Goal: Information Seeking & Learning: Learn about a topic

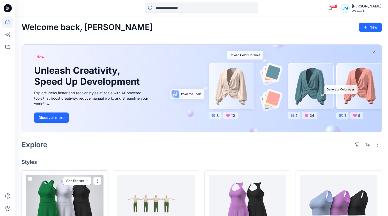
click at [90, 180] on button "Set Status" at bounding box center [77, 181] width 28 height 8
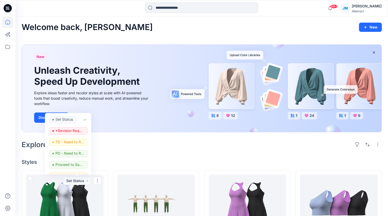
click at [138, 141] on div "Explore" at bounding box center [202, 144] width 360 height 12
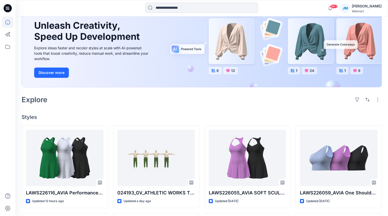
scroll to position [47, 0]
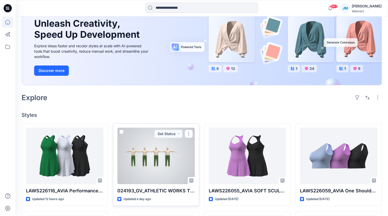
click at [147, 167] on div at bounding box center [156, 156] width 78 height 56
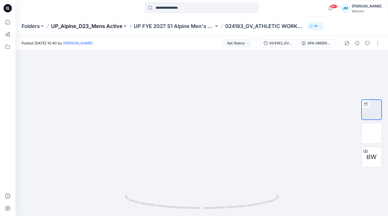
click at [87, 26] on p "UP_Alpine_D23_Mens Active" at bounding box center [86, 26] width 71 height 7
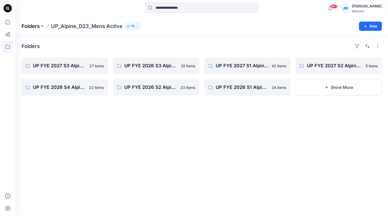
click at [35, 26] on p "Folders" at bounding box center [31, 26] width 18 height 7
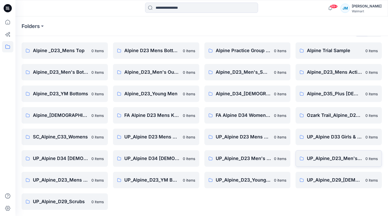
scroll to position [14, 0]
click at [162, 136] on p "UP_Alpine D23 Mens Bottoms" at bounding box center [151, 136] width 55 height 7
click at [245, 138] on p "UP_Alpine D23 Mens Tops" at bounding box center [243, 136] width 55 height 7
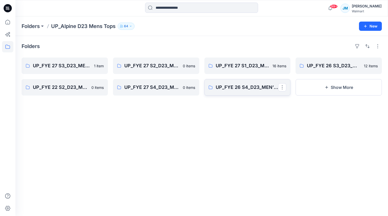
click at [241, 91] on link "UP_FYE 26 S4_D23_MEN’S TOP ALPINE" at bounding box center [247, 87] width 86 height 16
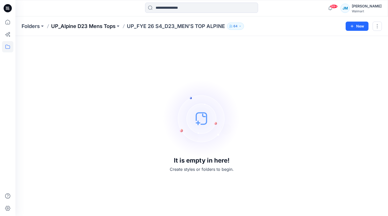
click at [105, 27] on p "UP_Alpine D23 Mens Tops" at bounding box center [83, 26] width 64 height 7
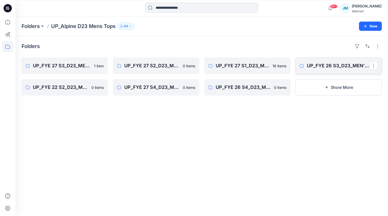
click at [335, 69] on link "UP_FYE 26 S3_D23_MEN’S TOP ALPINE" at bounding box center [339, 66] width 86 height 16
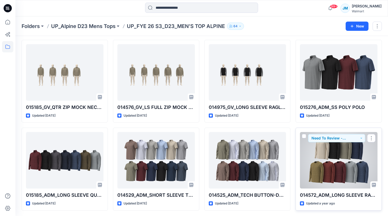
scroll to position [105, 0]
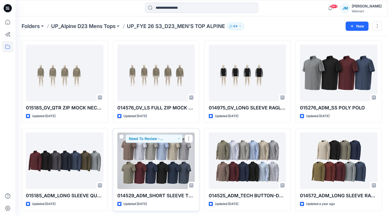
click at [165, 155] on div at bounding box center [156, 161] width 78 height 56
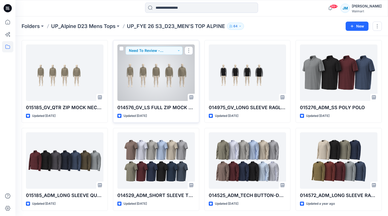
scroll to position [105, 0]
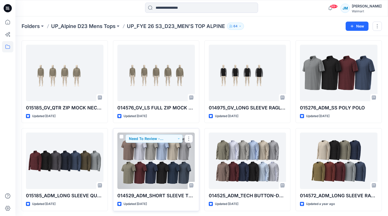
click at [174, 181] on div at bounding box center [156, 161] width 78 height 56
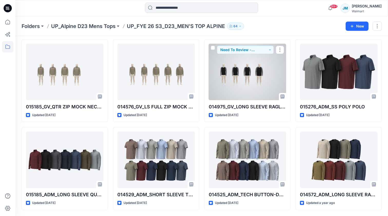
scroll to position [105, 0]
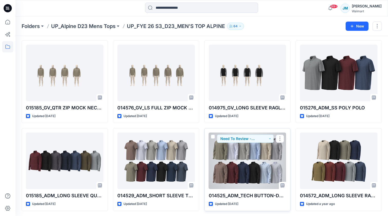
click at [240, 161] on div at bounding box center [248, 161] width 78 height 56
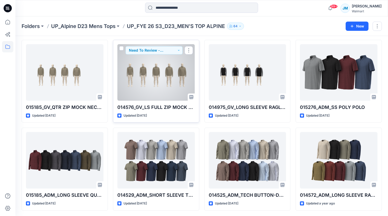
scroll to position [105, 0]
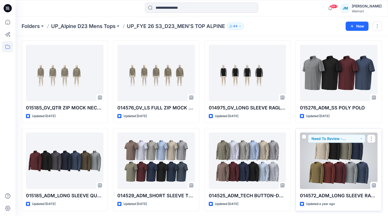
click at [317, 158] on div at bounding box center [339, 161] width 78 height 56
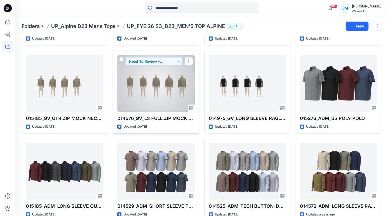
scroll to position [75, 0]
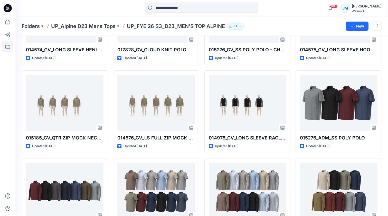
click at [135, 26] on p "UP_FYE 26 S3_D23_MEN’S TOP ALPINE" at bounding box center [176, 26] width 98 height 7
click at [108, 26] on p "UP_Alpine D23 Mens Tops" at bounding box center [83, 26] width 64 height 7
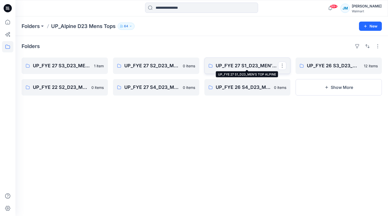
click at [249, 65] on p "UP_FYE 27 S1_D23_MEN’S TOP ALPINE" at bounding box center [247, 65] width 63 height 7
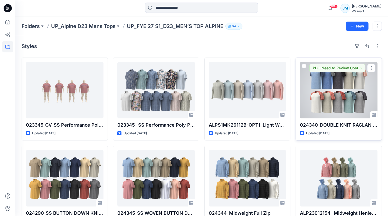
click at [329, 100] on div at bounding box center [339, 90] width 78 height 56
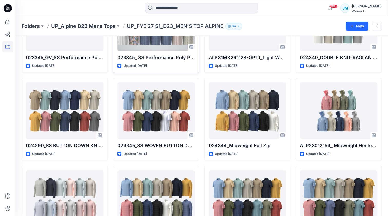
scroll to position [68, 0]
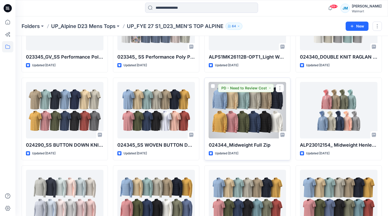
click at [241, 126] on div at bounding box center [248, 110] width 78 height 56
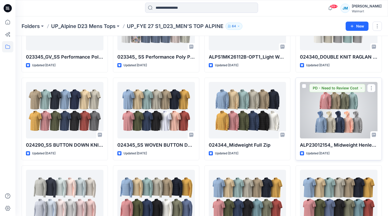
scroll to position [115, 0]
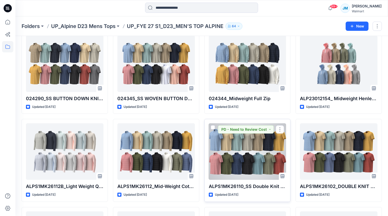
click at [263, 151] on div at bounding box center [248, 151] width 78 height 56
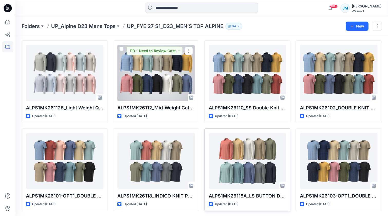
scroll to position [193, 0]
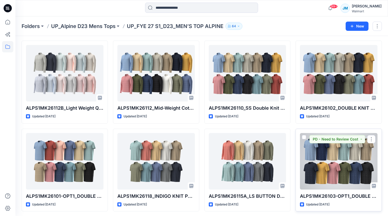
click at [314, 153] on div at bounding box center [339, 161] width 78 height 56
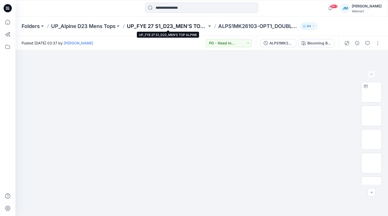
click at [148, 26] on p "UP_FYE 27 S1_D23_MEN’S TOP ALPINE" at bounding box center [167, 26] width 80 height 7
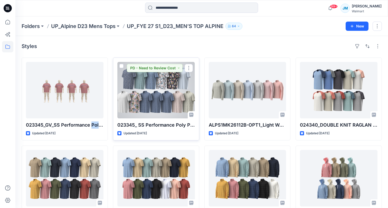
click at [164, 105] on div at bounding box center [156, 90] width 78 height 56
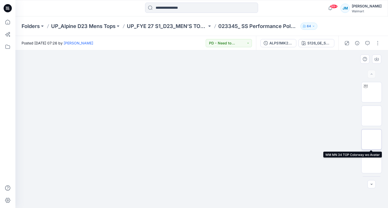
click at [372, 139] on img at bounding box center [372, 139] width 0 height 0
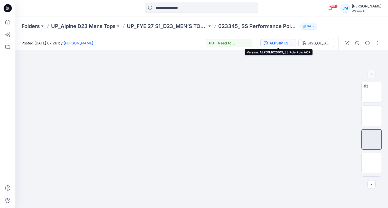
click at [277, 45] on div "ALPS1MK26109_SS Poly Polo AOP" at bounding box center [281, 43] width 24 height 6
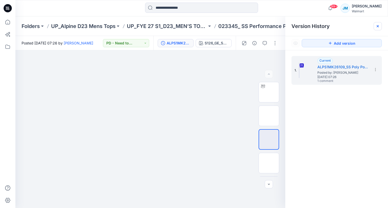
click at [377, 26] on icon at bounding box center [378, 26] width 4 height 4
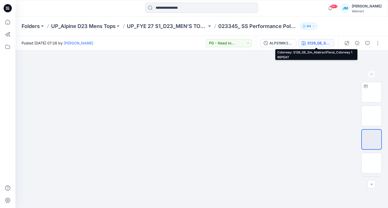
click at [308, 45] on div "S126_GE_Sm_AbstractFloral_Colorway 1 REPEAT" at bounding box center [319, 43] width 24 height 6
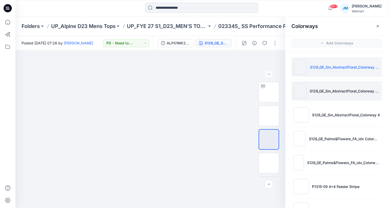
click at [298, 95] on img at bounding box center [300, 90] width 13 height 15
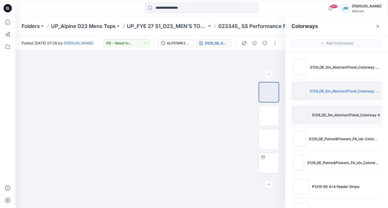
click at [299, 109] on img at bounding box center [301, 114] width 15 height 15
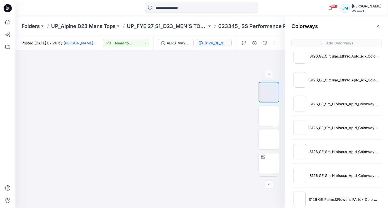
scroll to position [240, 0]
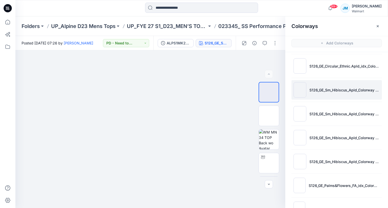
click at [298, 93] on img at bounding box center [300, 89] width 13 height 15
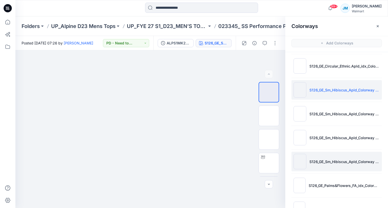
click at [300, 164] on img at bounding box center [300, 161] width 13 height 15
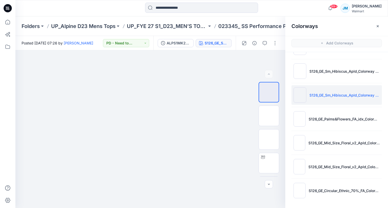
scroll to position [306, 0]
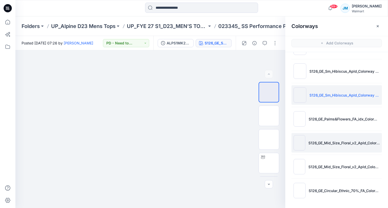
click at [298, 146] on img at bounding box center [300, 142] width 12 height 15
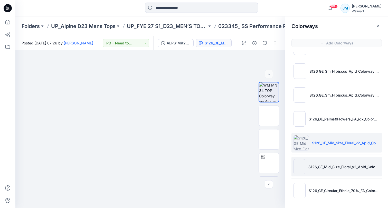
click at [299, 169] on img at bounding box center [300, 166] width 12 height 15
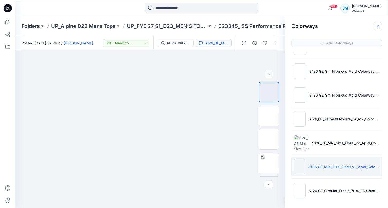
click at [375, 25] on button "button" at bounding box center [378, 26] width 8 height 8
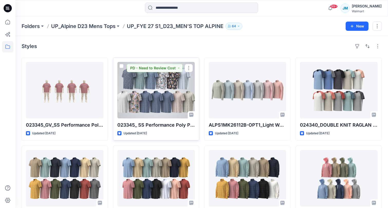
click at [181, 90] on div at bounding box center [156, 90] width 78 height 56
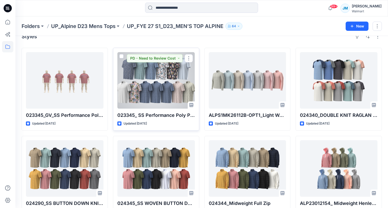
scroll to position [9, 0]
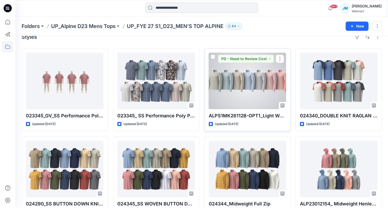
click at [249, 88] on div at bounding box center [248, 81] width 78 height 56
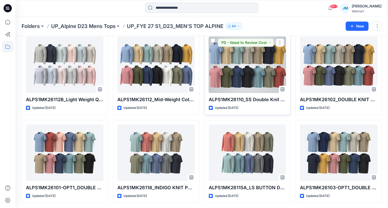
scroll to position [201, 0]
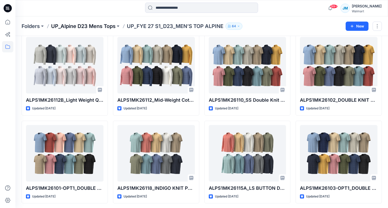
click at [108, 27] on p "UP_Alpine D23 Mens Tops" at bounding box center [83, 26] width 64 height 7
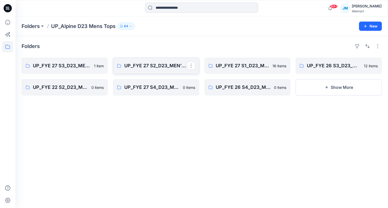
click at [147, 68] on p "UP_FYE 27 S2_D23_MEN’S TOP ALPINE" at bounding box center [155, 65] width 63 height 7
click at [82, 67] on p "UP_FYE 27 S3_D23_MEN’S TOP ALPINE" at bounding box center [64, 65] width 63 height 7
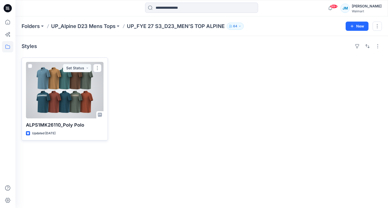
click at [87, 97] on div at bounding box center [65, 90] width 78 height 56
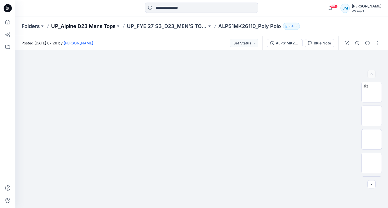
click at [98, 27] on p "UP_Alpine D23 Mens Tops" at bounding box center [83, 26] width 64 height 7
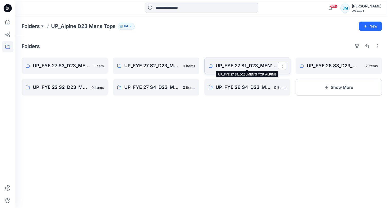
click at [237, 69] on p "UP_FYE 27 S1_D23_MEN’S TOP ALPINE" at bounding box center [247, 65] width 63 height 7
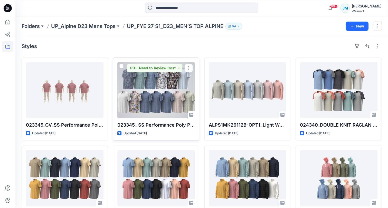
click at [151, 108] on div at bounding box center [156, 90] width 78 height 56
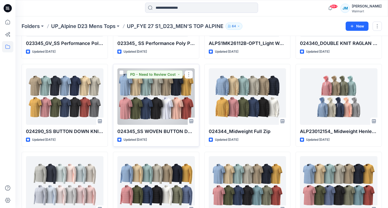
scroll to position [82, 0]
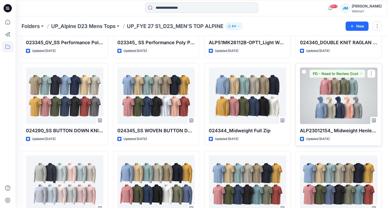
click at [325, 99] on div at bounding box center [339, 96] width 78 height 56
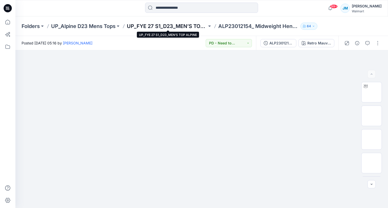
click at [139, 26] on p "UP_FYE 27 S1_D23_MEN’S TOP ALPINE" at bounding box center [167, 26] width 80 height 7
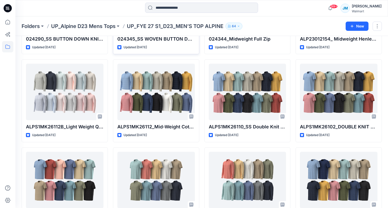
scroll to position [174, 0]
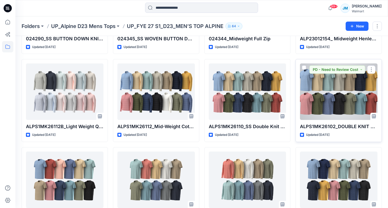
click at [319, 92] on div at bounding box center [339, 91] width 78 height 56
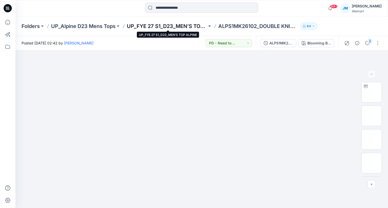
click at [164, 26] on p "UP_FYE 27 S1_D23_MEN’S TOP ALPINE" at bounding box center [167, 26] width 80 height 7
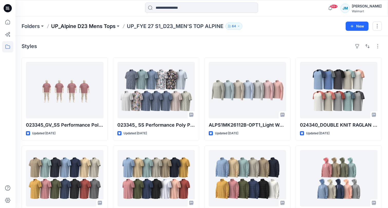
click at [102, 27] on p "UP_Alpine D23 Mens Tops" at bounding box center [83, 26] width 64 height 7
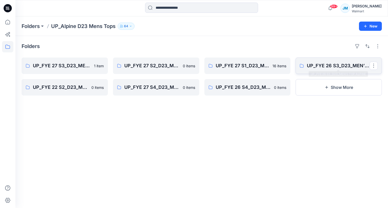
click at [326, 64] on p "UP_FYE 26 S3_D23_MEN’S TOP ALPINE" at bounding box center [338, 65] width 63 height 7
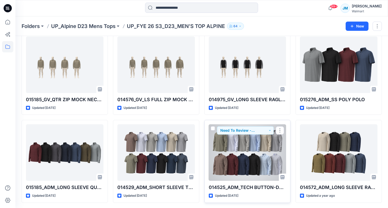
scroll to position [113, 0]
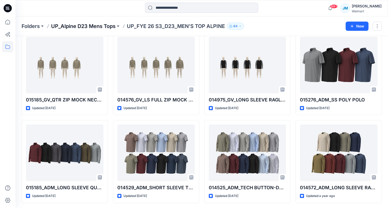
click at [109, 26] on p "UP_Alpine D23 Mens Tops" at bounding box center [83, 26] width 64 height 7
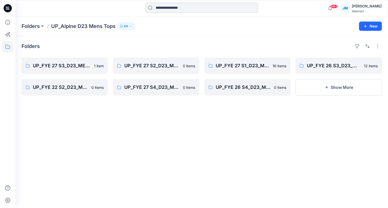
click at [168, 9] on input at bounding box center [201, 8] width 113 height 10
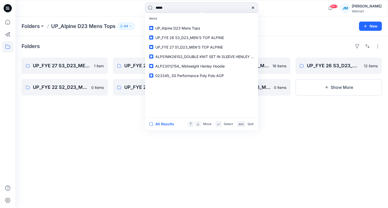
type input "******"
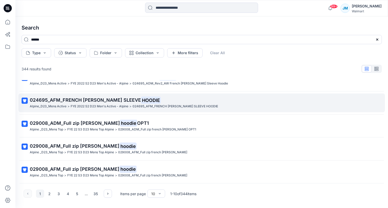
scroll to position [135, 0]
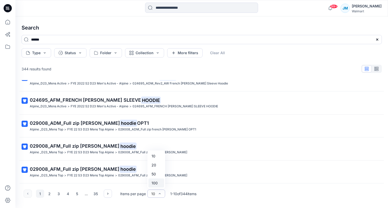
click at [155, 184] on div "100" at bounding box center [156, 182] width 16 height 9
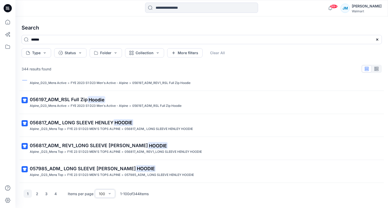
scroll to position [290, 0]
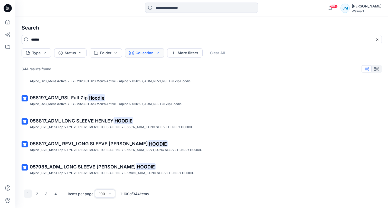
click at [158, 53] on button "Collection" at bounding box center [144, 52] width 39 height 9
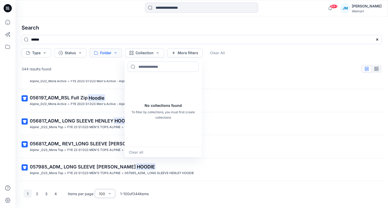
click at [115, 51] on button "Folder" at bounding box center [106, 52] width 32 height 9
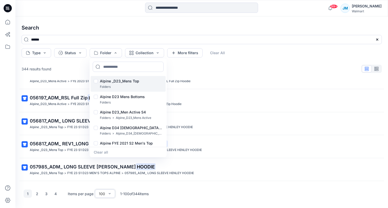
click at [96, 81] on div at bounding box center [96, 81] width 4 height 5
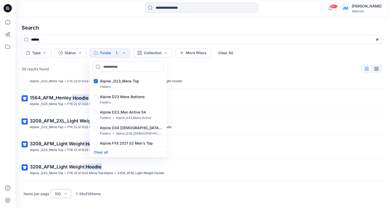
click at [190, 182] on div "38 results found 029008_ADM_Full zip french terry hoodie OPT1 Alpine _D23_Mens …" at bounding box center [201, 124] width 369 height 120
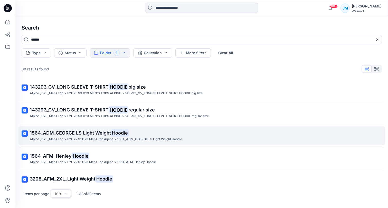
scroll to position [675, 0]
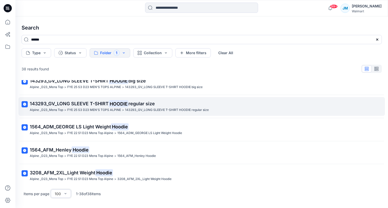
click at [137, 101] on span "regular size" at bounding box center [141, 103] width 26 height 5
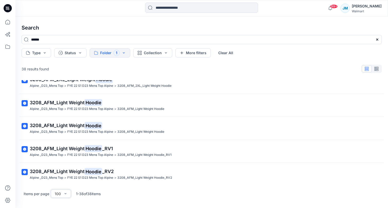
scroll to position [768, 0]
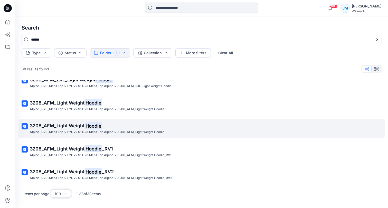
click at [92, 122] on mark "Hoodie" at bounding box center [93, 125] width 18 height 7
click at [87, 122] on mark "Hoodie" at bounding box center [93, 125] width 18 height 7
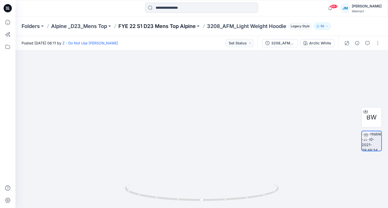
click at [187, 27] on p "FYE 22 S1 D23 Mens Top Alpine" at bounding box center [156, 26] width 77 height 7
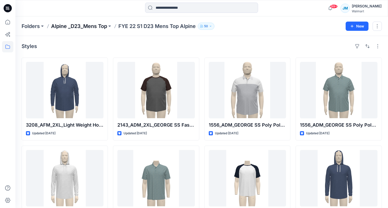
click at [85, 28] on p "Alpine _D23_Mens Top" at bounding box center [79, 26] width 56 height 7
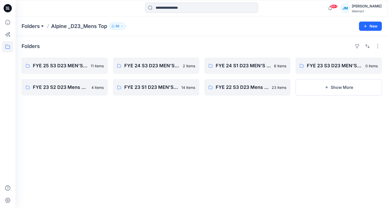
click at [43, 26] on button at bounding box center [42, 26] width 5 height 7
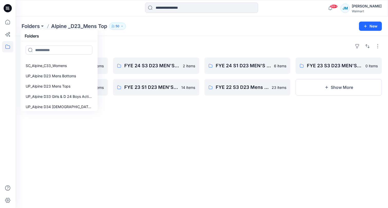
scroll to position [164, 0]
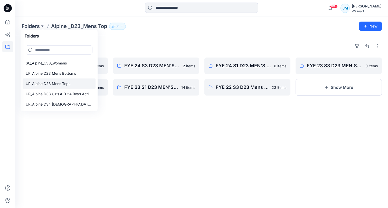
click at [66, 83] on p "UP_Alpine D23 Mens Tops" at bounding box center [48, 84] width 45 height 6
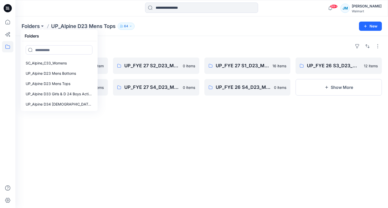
click at [184, 133] on div "Folders UP_FYE 27 S3_D23_MEN’S TOP ALPINE 1 item UP_FYE 22 S2_D23_MEN’S TOP ALP…" at bounding box center [201, 122] width 373 height 172
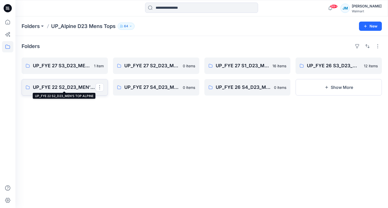
click at [83, 90] on p "UP_FYE 22 S2_D23_MEN’S TOP ALPINE" at bounding box center [64, 87] width 63 height 7
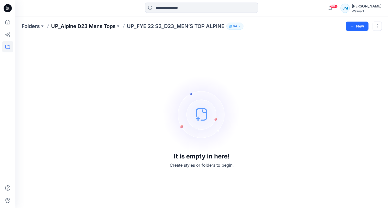
click at [79, 27] on p "UP_Alpine D23 Mens Tops" at bounding box center [83, 26] width 64 height 7
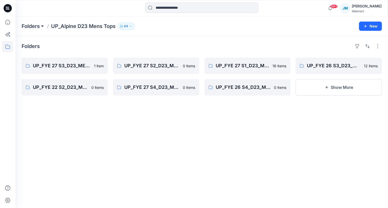
click at [41, 26] on button at bounding box center [42, 26] width 5 height 7
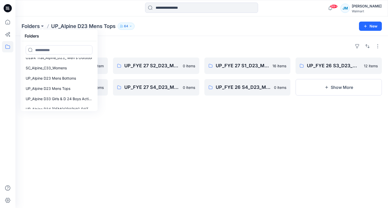
scroll to position [158, 0]
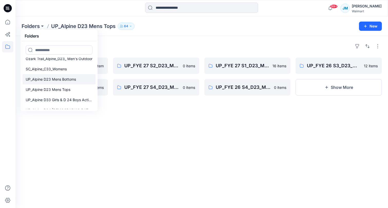
click at [54, 78] on p "UP_Alpine D23 Mens Bottoms" at bounding box center [51, 79] width 50 height 6
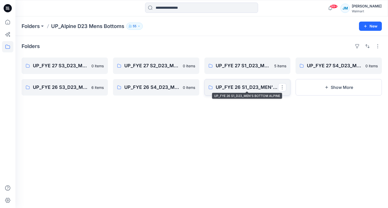
click at [229, 90] on p "UP_FYE 26 S1_D23_MEN'S BOTTOM ALPINE" at bounding box center [247, 87] width 63 height 7
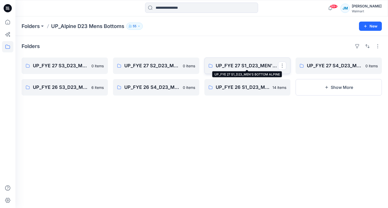
click at [243, 64] on p "UP_FYE 27 S1_D23_MEN'S BOTTOM ALPINE" at bounding box center [247, 65] width 63 height 7
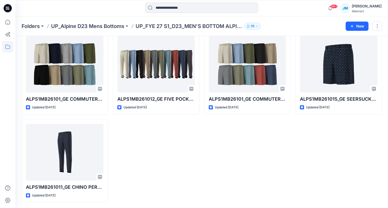
scroll to position [26, 0]
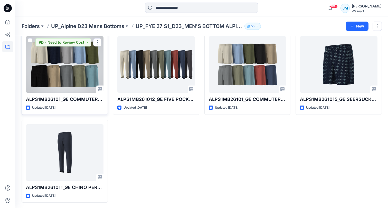
click at [92, 60] on div at bounding box center [65, 64] width 78 height 56
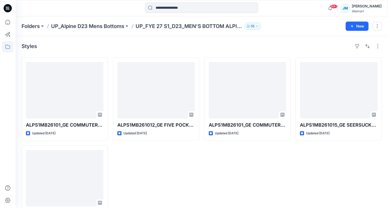
scroll to position [26, 0]
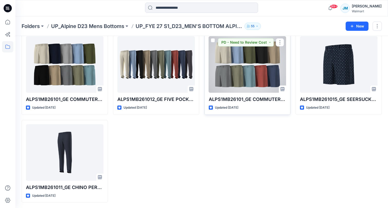
click at [269, 67] on div at bounding box center [248, 64] width 78 height 56
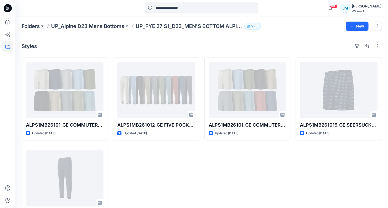
scroll to position [26, 0]
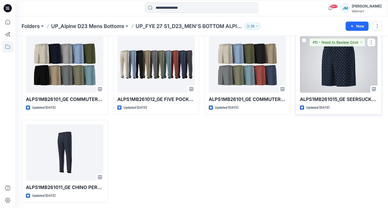
click at [339, 77] on div at bounding box center [339, 64] width 78 height 56
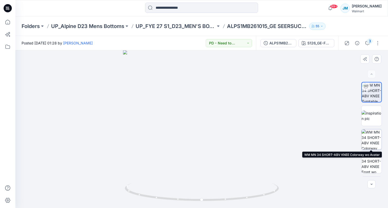
click at [368, 141] on img at bounding box center [372, 139] width 20 height 20
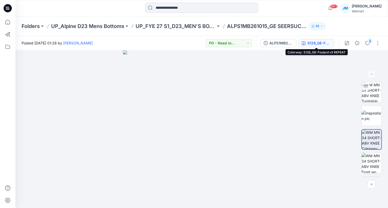
click at [312, 43] on div "S126_GE-Foulard v5 REPEAT" at bounding box center [319, 43] width 24 height 6
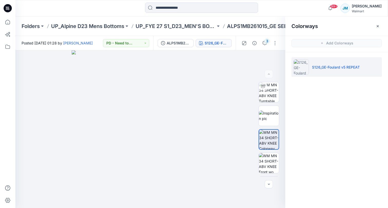
click at [312, 43] on span "Add Colorways" at bounding box center [336, 43] width 103 height 14
click at [280, 37] on div "3" at bounding box center [260, 43] width 48 height 14
click at [229, 44] on button "S126_GE-Foulard v5 REPEAT" at bounding box center [214, 43] width 36 height 8
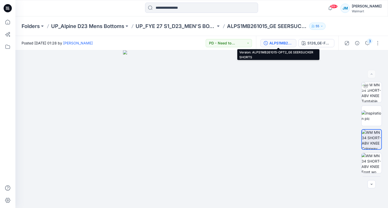
click at [275, 45] on div "ALPS1MB261015-OPT2_GE SEERSUCKER SHORTS" at bounding box center [281, 43] width 24 height 6
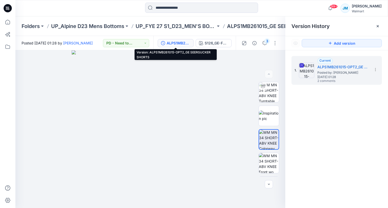
click at [186, 43] on div "ALPS1MB261015-OPT2_GE SEERSUCKER SHORTS" at bounding box center [179, 43] width 24 height 6
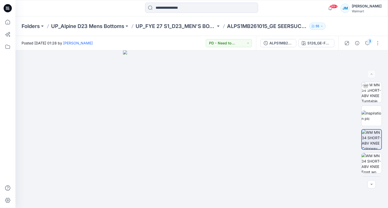
scroll to position [26, 0]
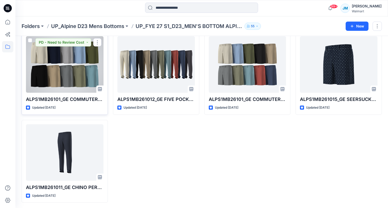
click at [71, 83] on div at bounding box center [65, 64] width 78 height 56
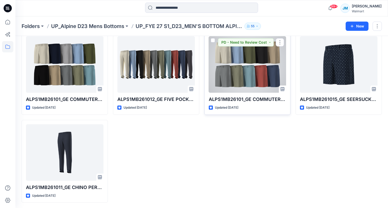
click at [246, 69] on div at bounding box center [248, 64] width 78 height 56
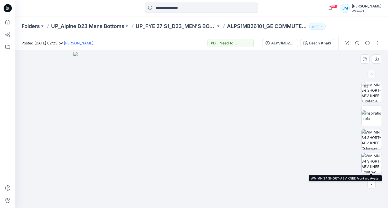
click at [372, 161] on img at bounding box center [372, 163] width 20 height 20
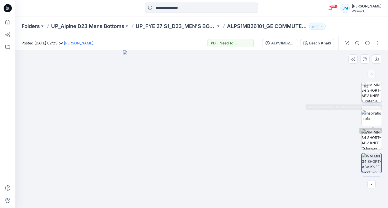
click at [369, 97] on img at bounding box center [372, 92] width 20 height 20
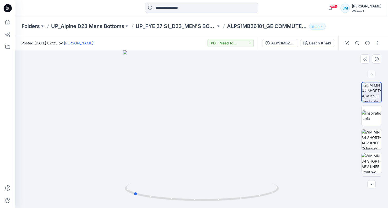
drag, startPoint x: 202, startPoint y: 200, endPoint x: 286, endPoint y: 178, distance: 87.5
click at [287, 178] on div at bounding box center [201, 129] width 373 height 158
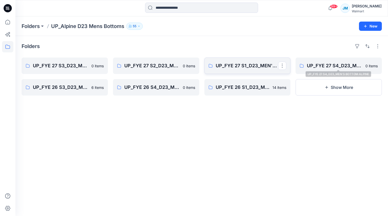
click at [268, 69] on p "UP_FYE 27 S1_D23_MEN'S BOTTOM ALPINE" at bounding box center [247, 65] width 63 height 7
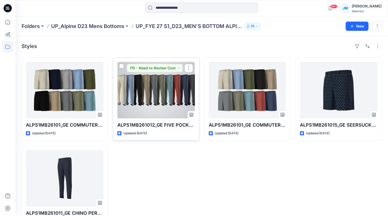
scroll to position [16, 0]
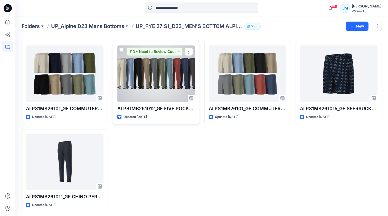
click at [177, 78] on div at bounding box center [156, 73] width 78 height 56
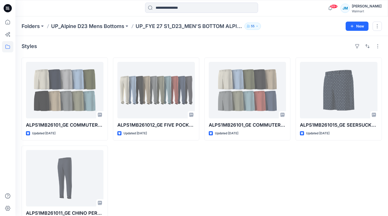
scroll to position [16, 0]
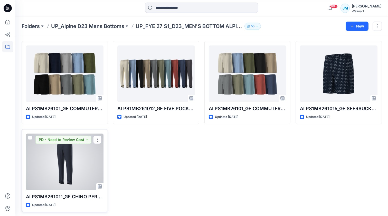
click at [74, 151] on div at bounding box center [65, 162] width 78 height 56
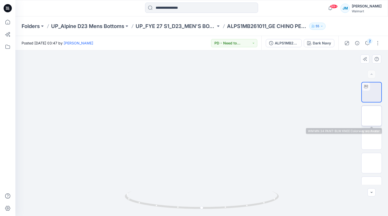
click at [372, 116] on img at bounding box center [372, 116] width 0 height 0
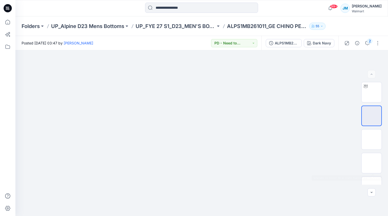
click at [372, 163] on img at bounding box center [372, 163] width 0 height 0
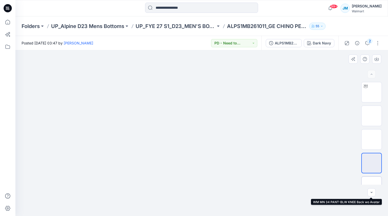
click at [372, 187] on img at bounding box center [372, 187] width 0 height 0
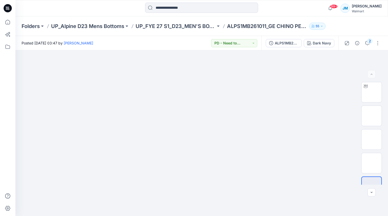
scroll to position [16, 0]
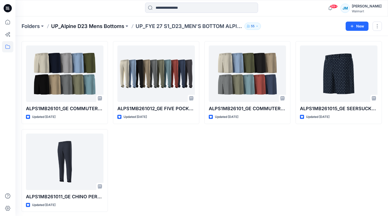
click at [95, 26] on p "UP_Alpine D23 Mens Bottoms" at bounding box center [87, 26] width 73 height 7
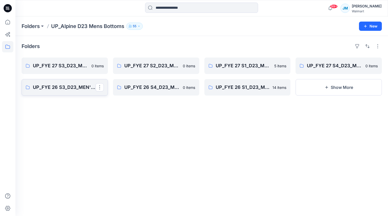
click at [70, 91] on link "UP_FYE 26 S3_D23_MEN'S BOTTOM ALPINE" at bounding box center [65, 87] width 86 height 16
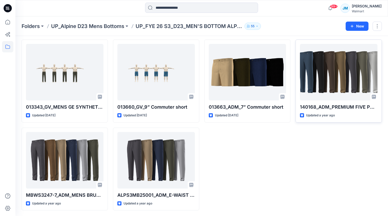
scroll to position [18, 0]
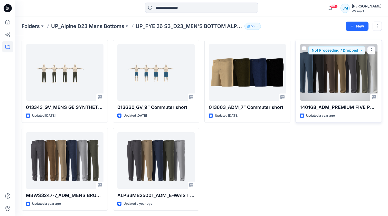
click at [348, 71] on div at bounding box center [339, 72] width 78 height 56
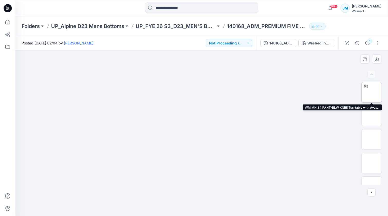
click at [372, 92] on img at bounding box center [372, 92] width 0 height 0
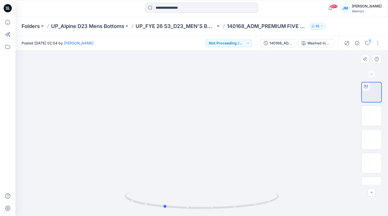
drag, startPoint x: 202, startPoint y: 209, endPoint x: 318, endPoint y: 164, distance: 125.0
click at [318, 164] on div at bounding box center [201, 133] width 373 height 166
drag, startPoint x: 166, startPoint y: 207, endPoint x: 211, endPoint y: 208, distance: 45.0
click at [211, 208] on icon at bounding box center [202, 200] width 155 height 19
click at [143, 26] on p "UP_FYE 26 S3_D23_MEN'S BOTTOM ALPINE" at bounding box center [176, 26] width 80 height 7
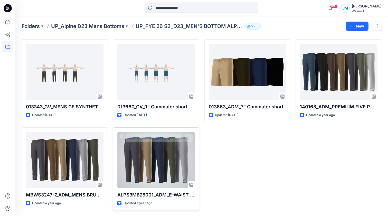
scroll to position [18, 0]
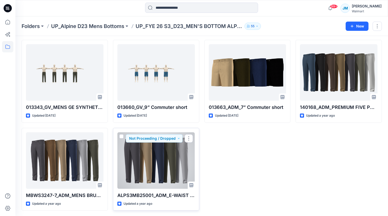
click at [185, 158] on div at bounding box center [156, 160] width 78 height 56
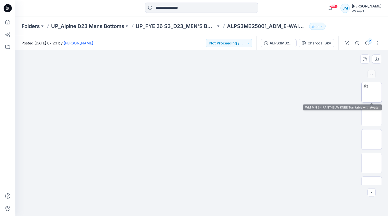
click at [372, 92] on img at bounding box center [372, 92] width 0 height 0
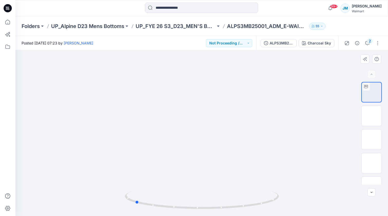
drag, startPoint x: 203, startPoint y: 209, endPoint x: 290, endPoint y: 190, distance: 89.0
click at [290, 190] on div at bounding box center [201, 133] width 373 height 166
drag, startPoint x: 138, startPoint y: 203, endPoint x: 301, endPoint y: 190, distance: 163.8
click at [301, 190] on div at bounding box center [201, 133] width 373 height 166
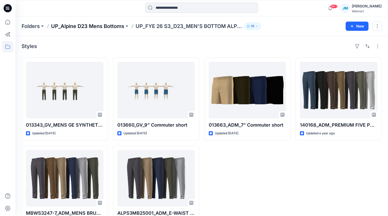
click at [119, 26] on p "UP_Alpine D23 Mens Bottoms" at bounding box center [87, 26] width 73 height 7
